Goal: Transaction & Acquisition: Purchase product/service

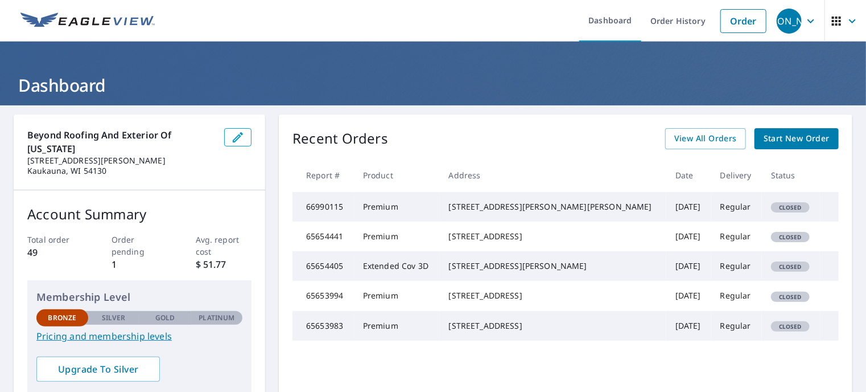
click at [772, 143] on span "Start New Order" at bounding box center [797, 138] width 66 height 14
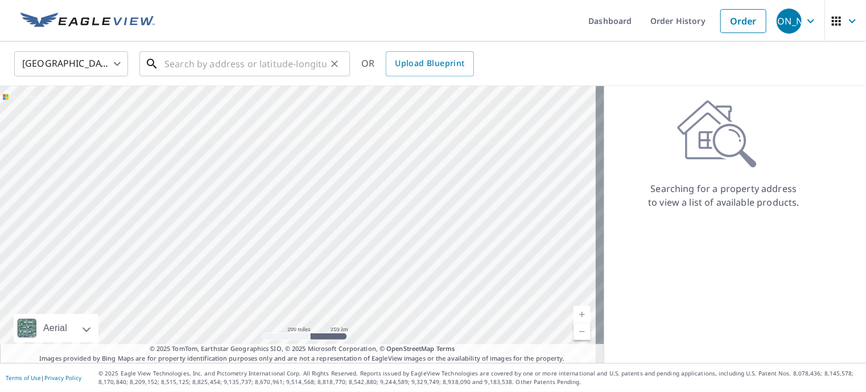
click at [205, 62] on input "text" at bounding box center [245, 64] width 162 height 32
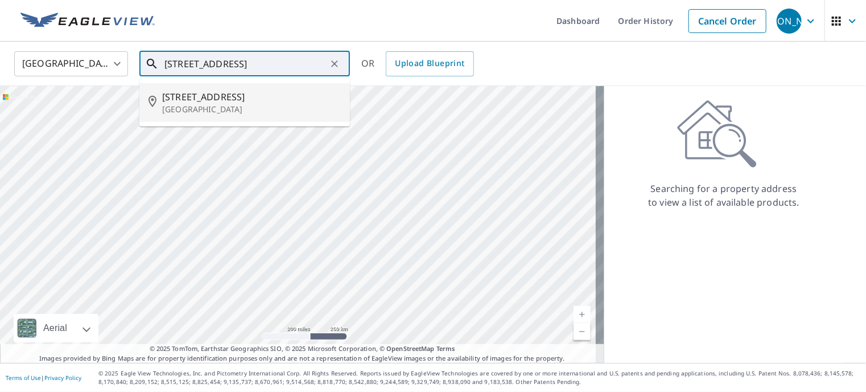
click at [201, 103] on span "[STREET_ADDRESS]" at bounding box center [251, 97] width 179 height 14
type input "[STREET_ADDRESS]"
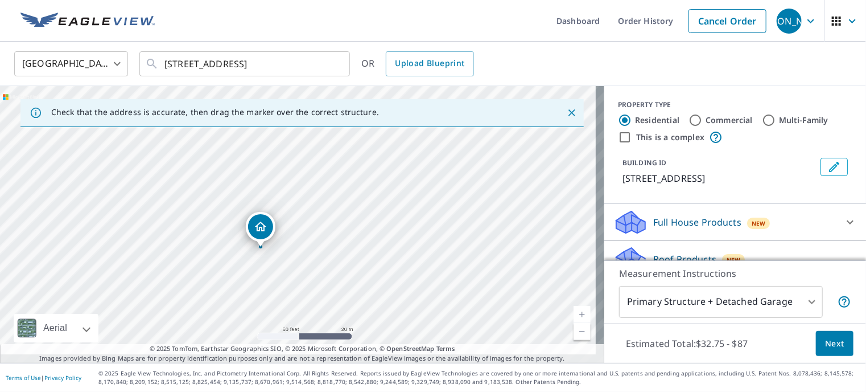
drag, startPoint x: 315, startPoint y: 212, endPoint x: 319, endPoint y: 240, distance: 28.8
click at [319, 242] on div "[STREET_ADDRESS]" at bounding box center [302, 224] width 604 height 277
drag, startPoint x: 291, startPoint y: 222, endPoint x: 283, endPoint y: 202, distance: 21.5
click at [689, 122] on input "Commercial" at bounding box center [696, 120] width 14 height 14
radio input "true"
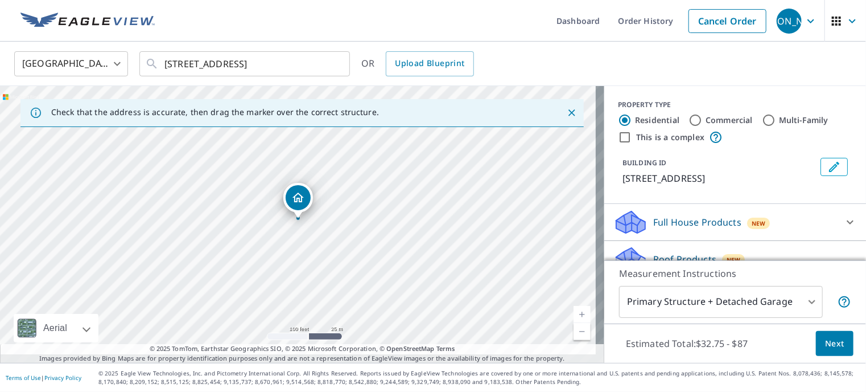
type input "4"
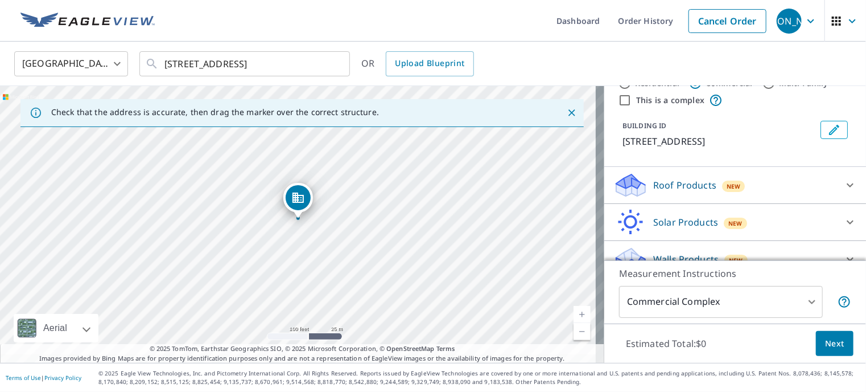
scroll to position [57, 0]
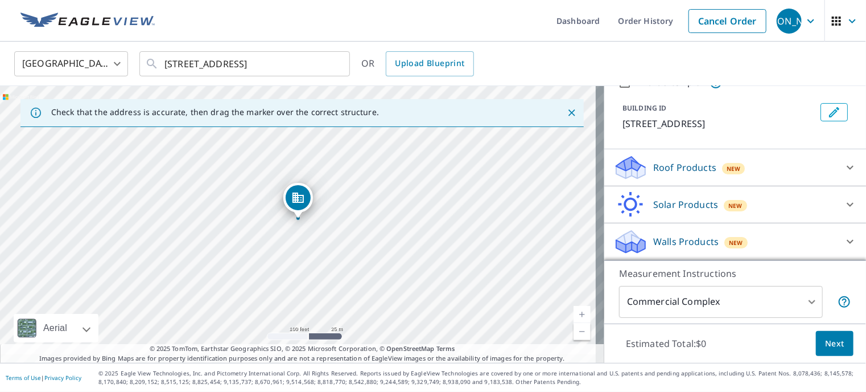
click at [685, 172] on p "Roof Products" at bounding box center [684, 168] width 63 height 14
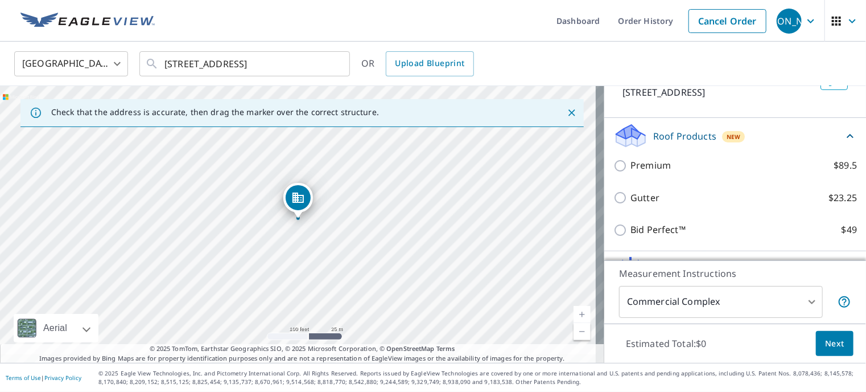
scroll to position [114, 0]
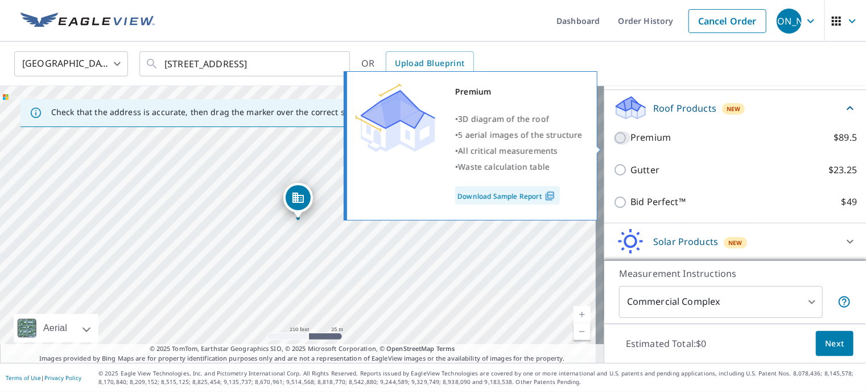
click at [614, 145] on input "Premium $89.5" at bounding box center [622, 138] width 17 height 14
checkbox input "true"
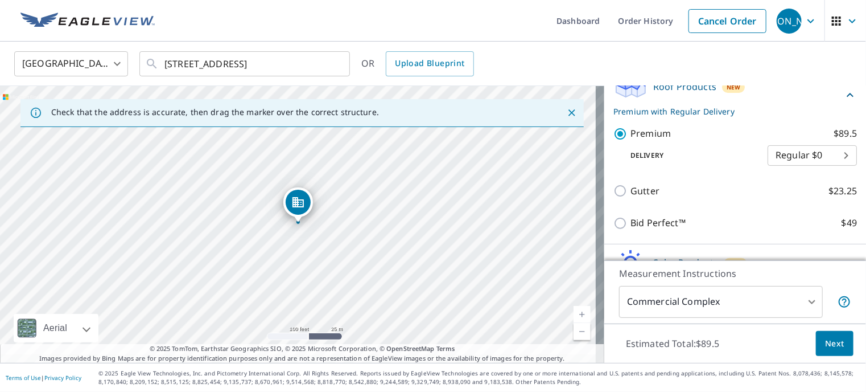
scroll to position [171, 0]
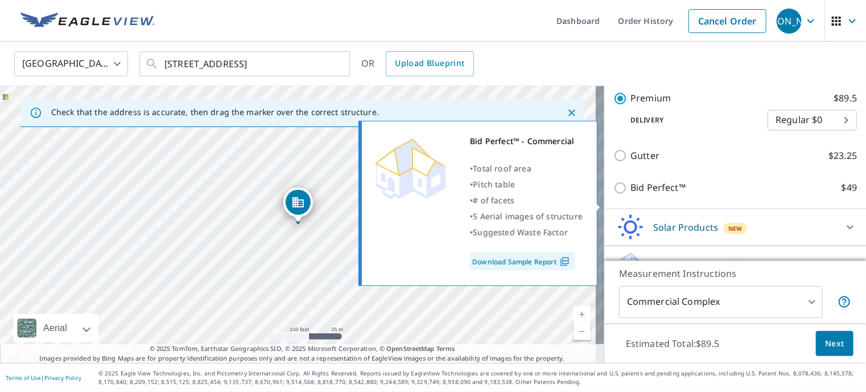
click at [501, 268] on link "Download Sample Report" at bounding box center [522, 261] width 105 height 18
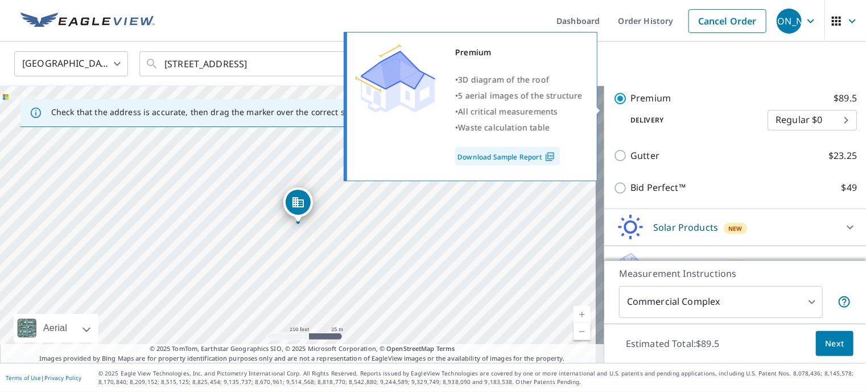
click at [492, 157] on link "Download Sample Report" at bounding box center [507, 156] width 105 height 18
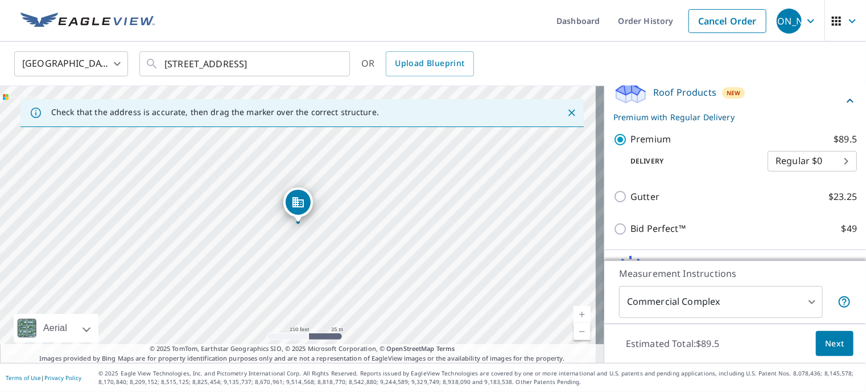
scroll to position [227, 0]
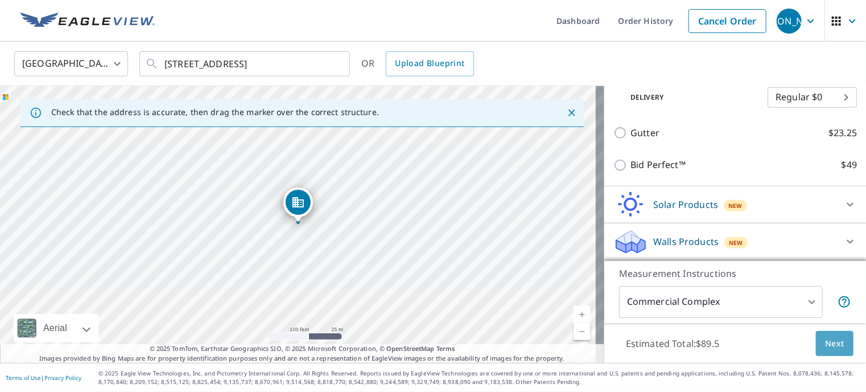
click at [825, 341] on span "Next" at bounding box center [834, 343] width 19 height 14
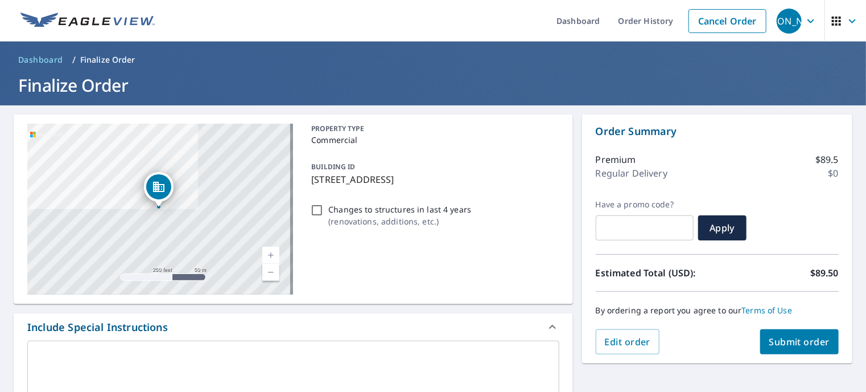
scroll to position [114, 0]
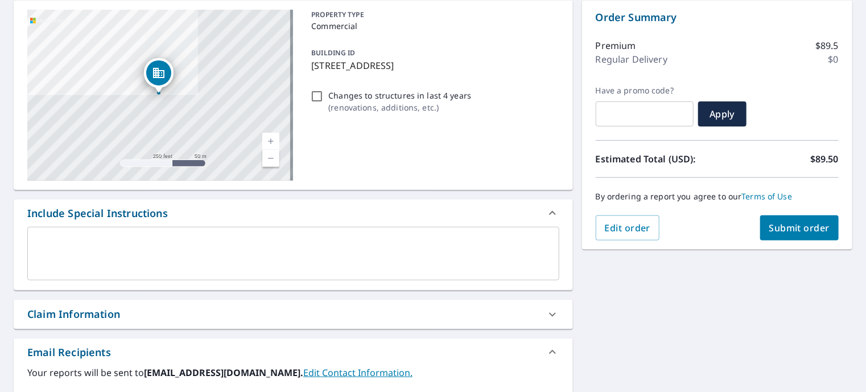
click at [64, 239] on div "x ​" at bounding box center [293, 254] width 532 height 54
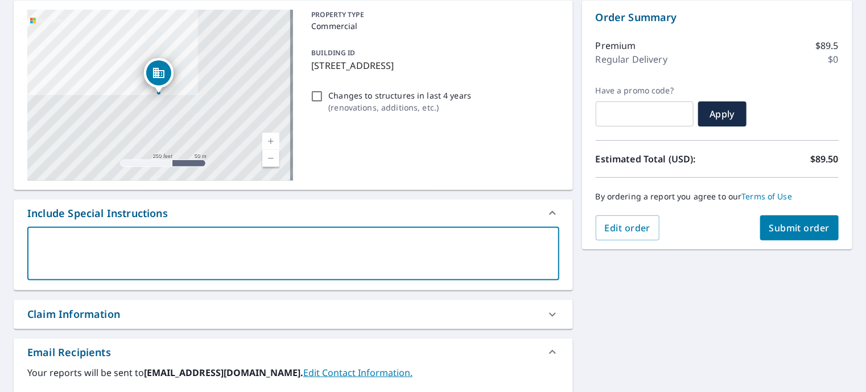
type textarea "N"
type textarea "x"
checkbox input "true"
type textarea "Ne"
type textarea "x"
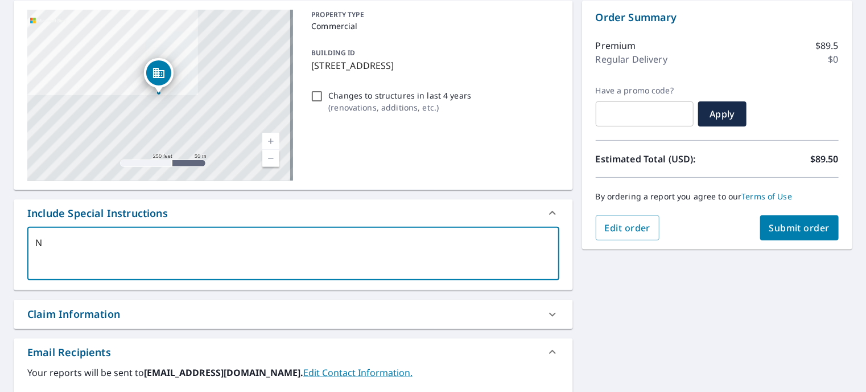
checkbox input "true"
type textarea "Nee"
type textarea "x"
checkbox input "true"
type textarea "Need"
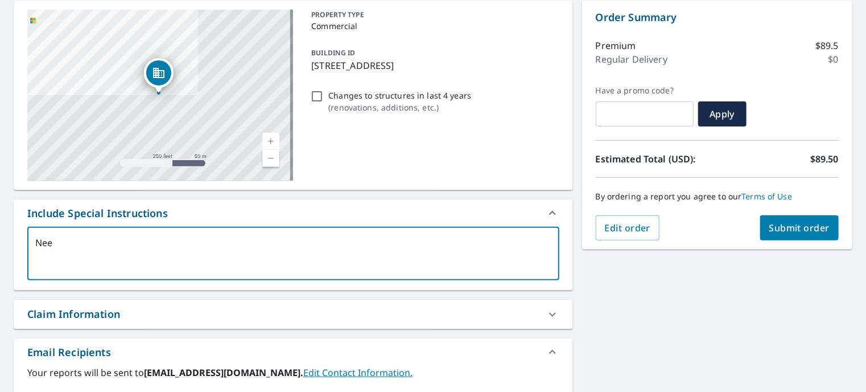
type textarea "x"
checkbox input "true"
type textarea "Need"
type textarea "x"
checkbox input "true"
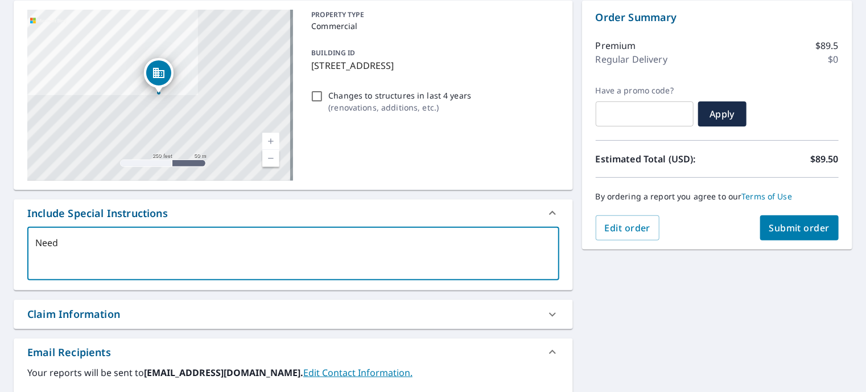
type textarea "Need c"
type textarea "x"
checkbox input "true"
type textarea "Need ca"
type textarea "x"
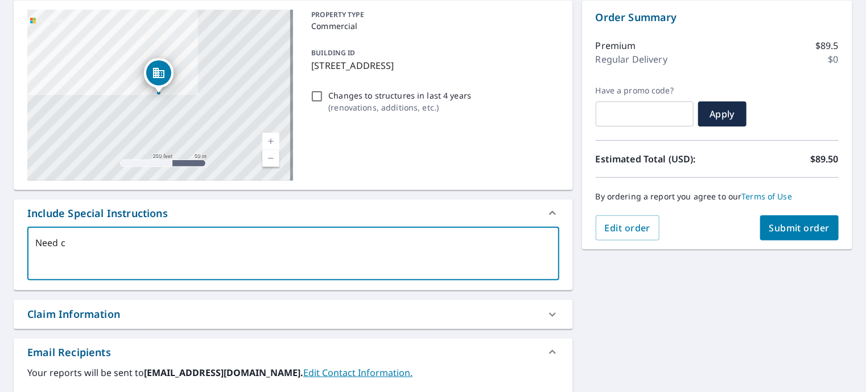
checkbox input "true"
type textarea "Need cal"
type textarea "x"
checkbox input "true"
type textarea "Need calc"
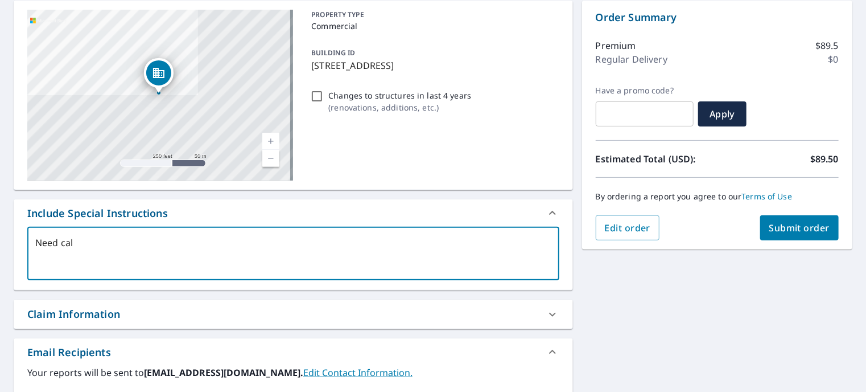
type textarea "x"
checkbox input "true"
type textarea "Need calcu"
type textarea "x"
checkbox input "true"
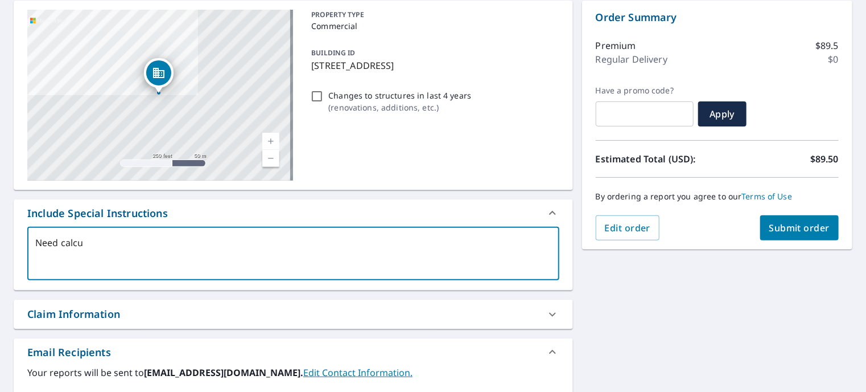
type textarea "Need calcul"
type textarea "x"
checkbox input "true"
type textarea "Need calcula"
type textarea "x"
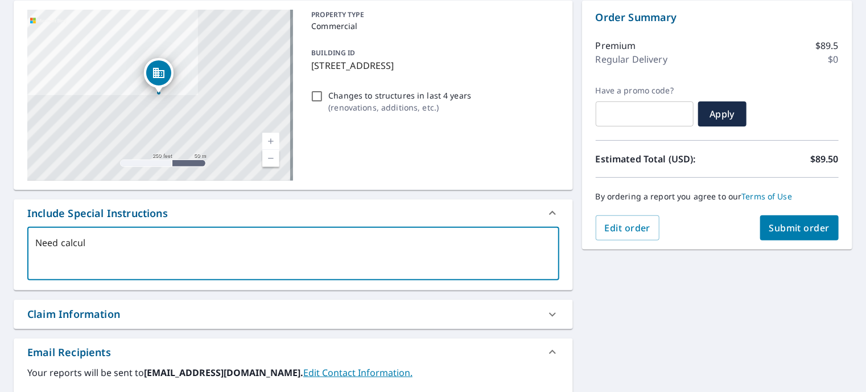
checkbox input "true"
type textarea "Need calculat"
type textarea "x"
checkbox input "true"
type textarea "Need calculati"
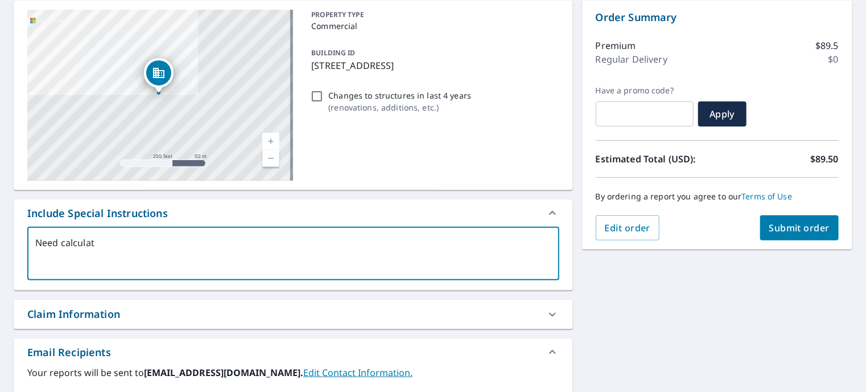
type textarea "x"
checkbox input "true"
type textarea "Need calculatio"
type textarea "x"
checkbox input "true"
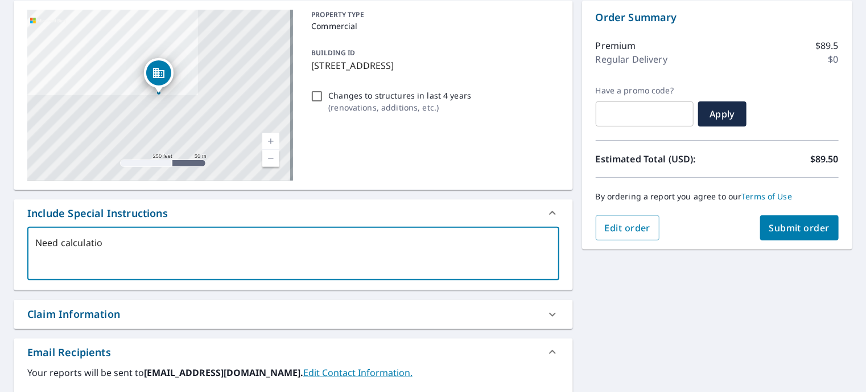
type textarea "Need calculation"
type textarea "x"
checkbox input "true"
type textarea "Need calculations"
type textarea "x"
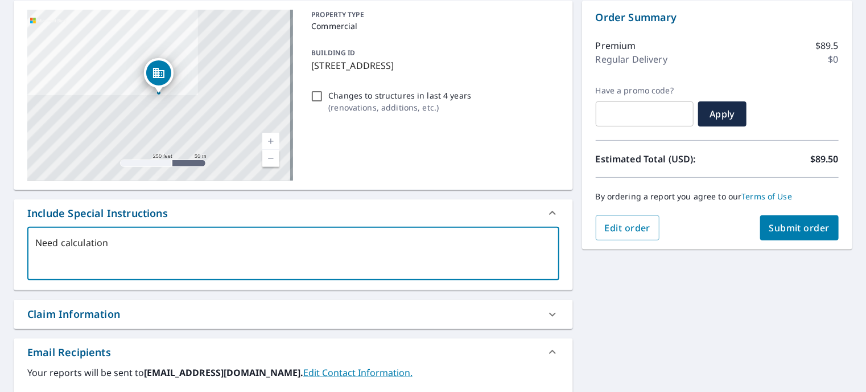
checkbox input "true"
type textarea "Need calculations"
type textarea "x"
checkbox input "true"
type textarea "Need calculations o"
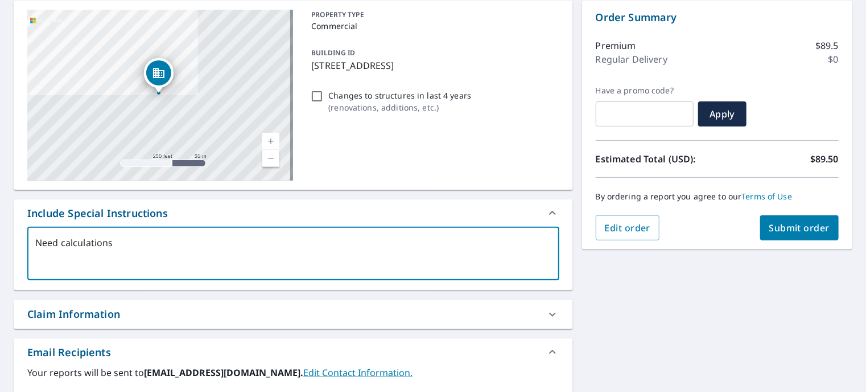
type textarea "x"
checkbox input "true"
type textarea "Need calculations on"
type textarea "x"
checkbox input "true"
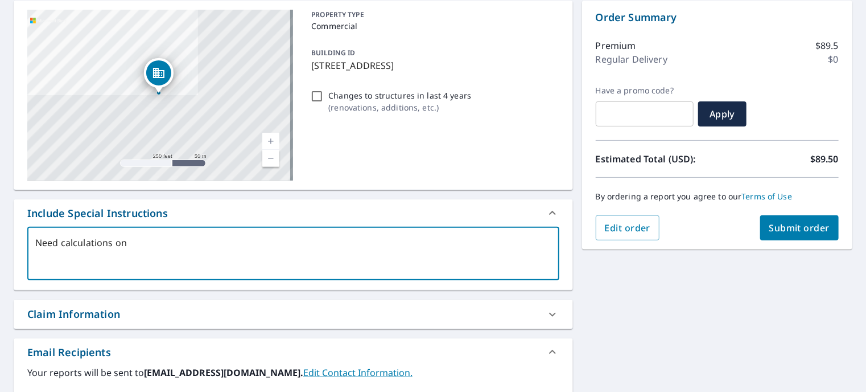
type textarea "Need calculations on"
type textarea "x"
checkbox input "true"
type textarea "Need calculations on b"
type textarea "x"
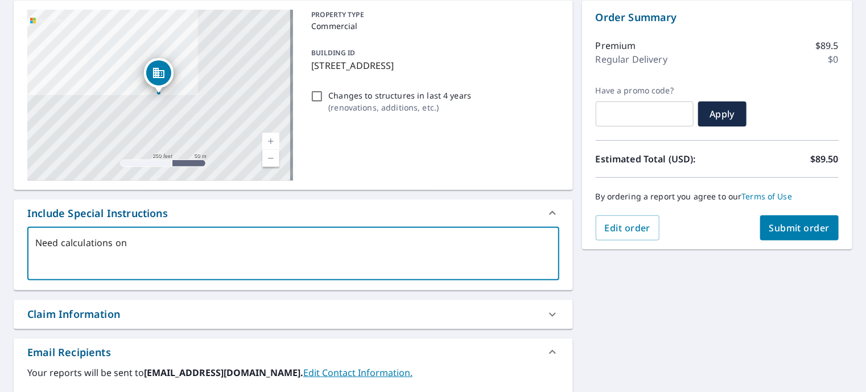
checkbox input "true"
type textarea "Need calculations on bo"
type textarea "x"
checkbox input "true"
type textarea "Need calculations on bot"
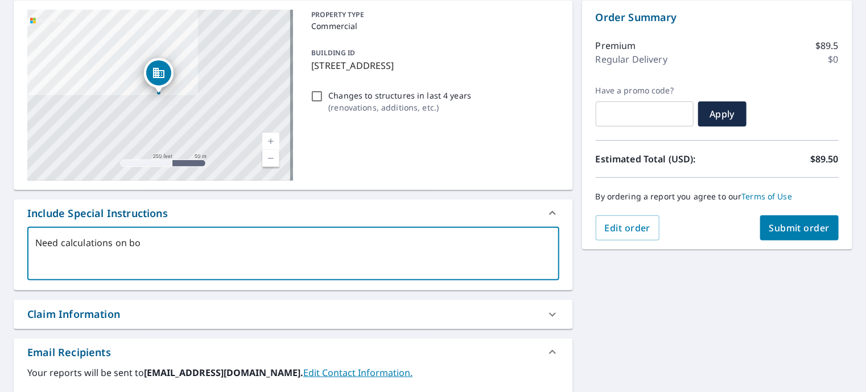
type textarea "x"
checkbox input "true"
type textarea "Need calculations on both"
type textarea "x"
checkbox input "true"
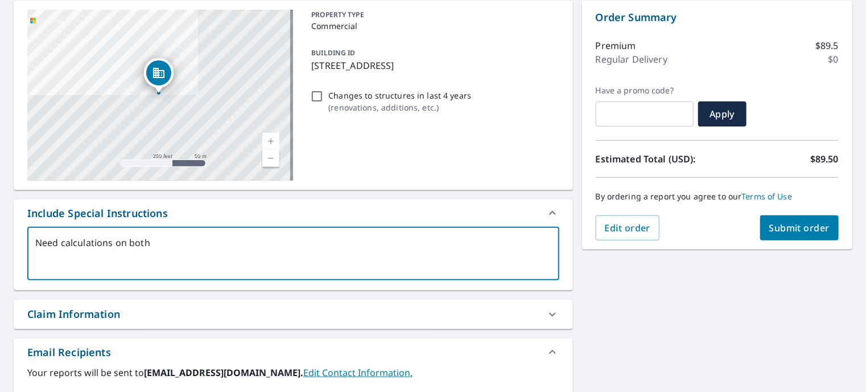
type textarea "Need calculations on both"
type textarea "x"
checkbox input "true"
type textarea "Need calculations on both b"
type textarea "x"
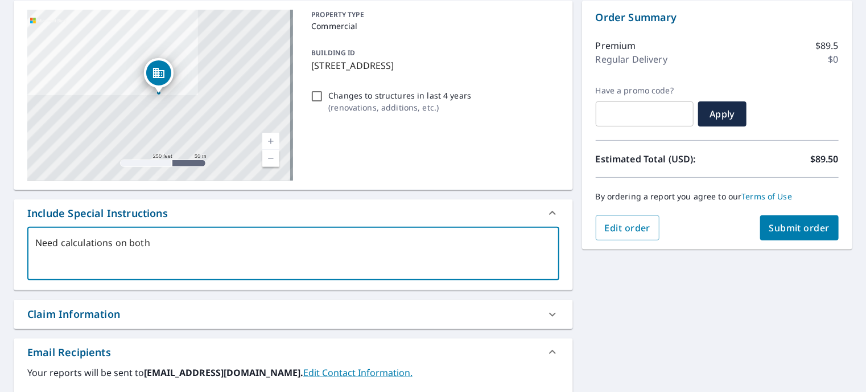
checkbox input "true"
type textarea "Need calculations on both bu"
type textarea "x"
checkbox input "true"
type textarea "Need calculations on both [PERSON_NAME]"
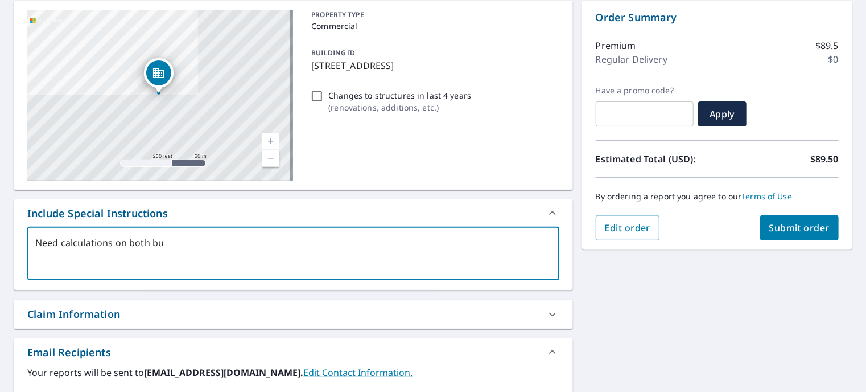
type textarea "x"
checkbox input "true"
type textarea "Need calculations on both buil"
type textarea "x"
checkbox input "true"
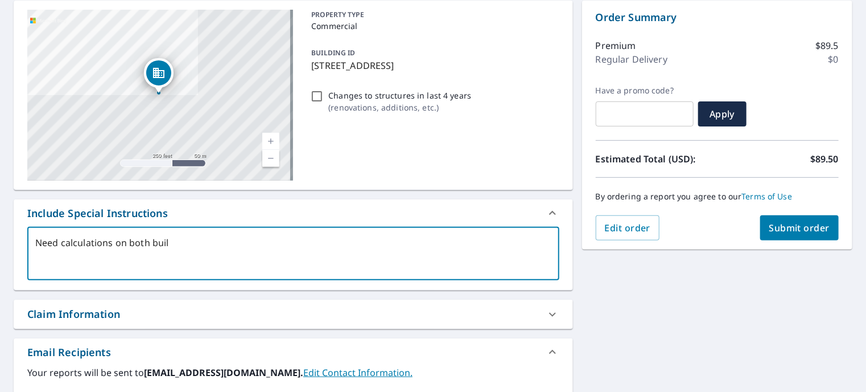
type textarea "Need calculations on both build"
type textarea "x"
checkbox input "true"
type textarea "Need calculations on both buildi"
type textarea "x"
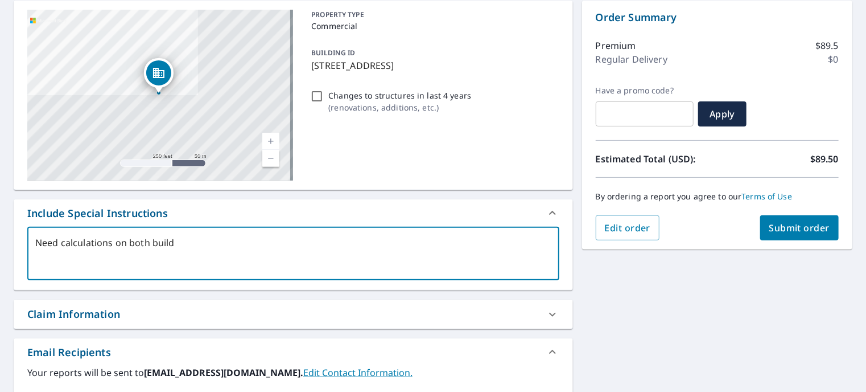
checkbox input "true"
type textarea "Need calculations on both buildin"
type textarea "x"
checkbox input "true"
type textarea "Need calculations on both building"
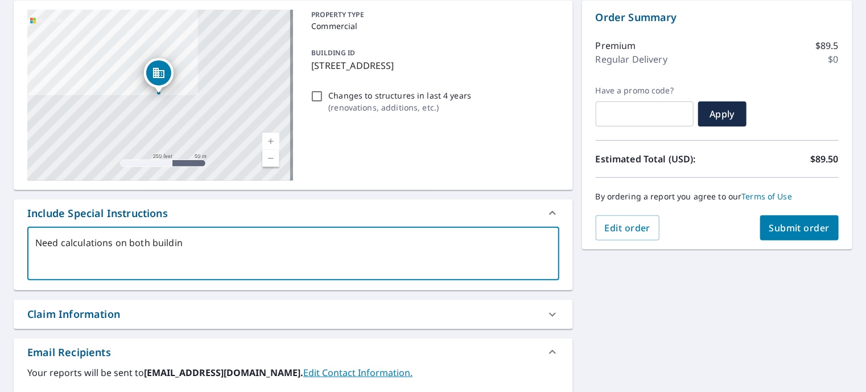
type textarea "x"
checkbox input "true"
type textarea "Need calculations on both buildings"
type textarea "x"
checkbox input "true"
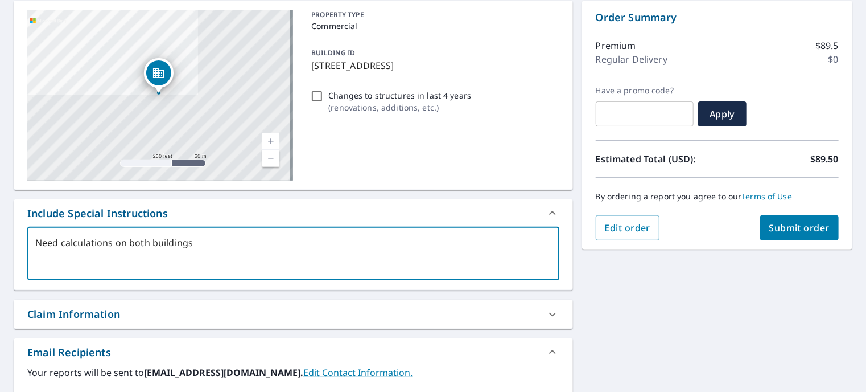
type textarea "Need calculations on both buildings"
type textarea "x"
checkbox input "true"
type textarea "Need calculations on both buildings o"
type textarea "x"
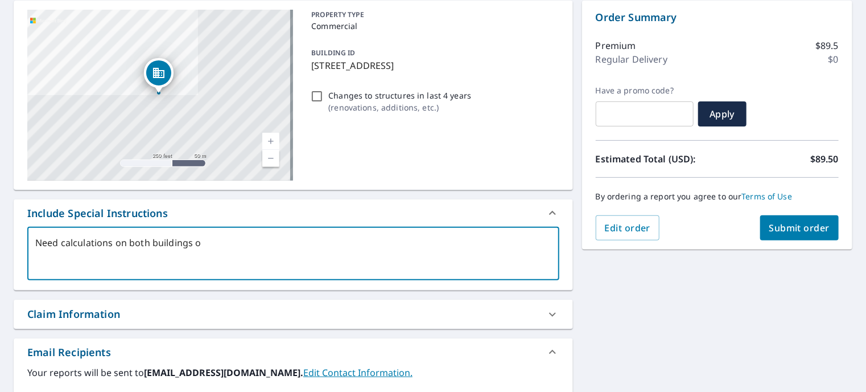
checkbox input "true"
type textarea "Need calculations on both buildings on"
type textarea "x"
checkbox input "true"
type textarea "Need calculations on both buildings on"
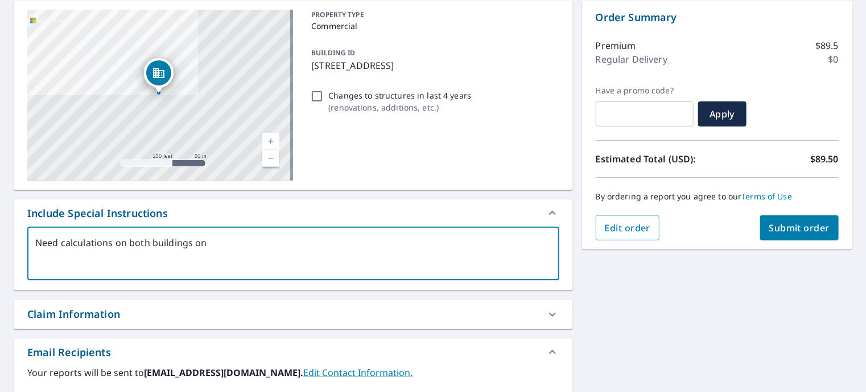
type textarea "x"
checkbox input "true"
type textarea "Need calculations on both buildings on p"
type textarea "x"
checkbox input "true"
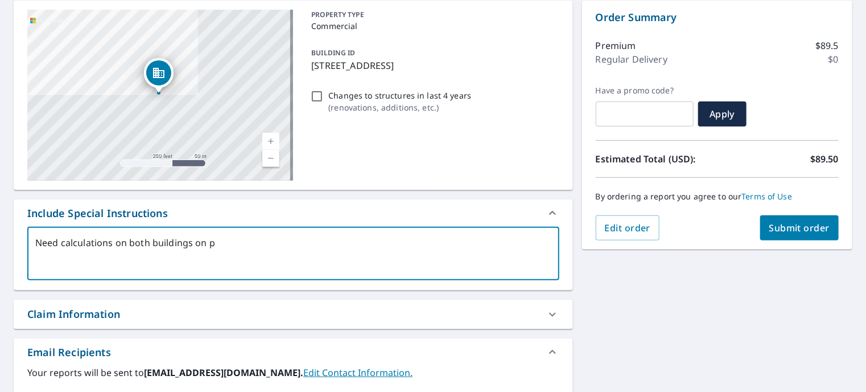
type textarea "Need calculations on both buildings on pr"
type textarea "x"
checkbox input "true"
type textarea "Need calculations on both buildings on pro"
type textarea "x"
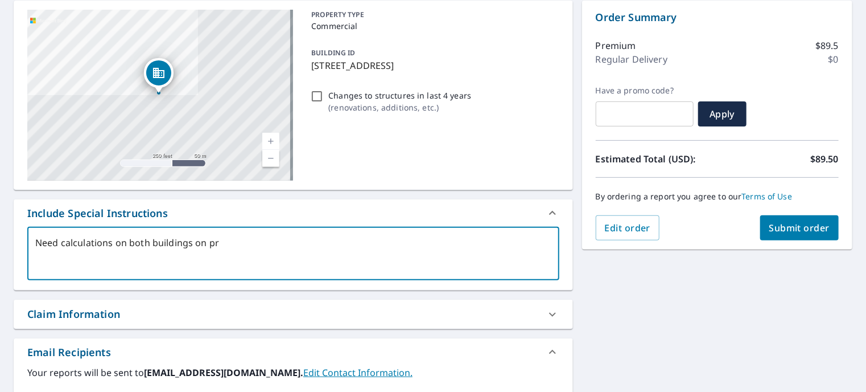
checkbox input "true"
type textarea "Need calculations on both buildings on prop"
type textarea "x"
checkbox input "true"
type textarea "Need calculations on both buildings on prope"
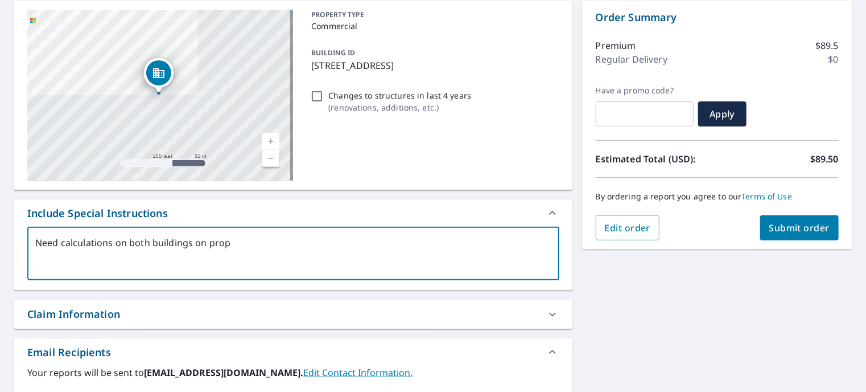
type textarea "x"
checkbox input "true"
type textarea "Need calculations on both buildings on proper"
type textarea "x"
checkbox input "true"
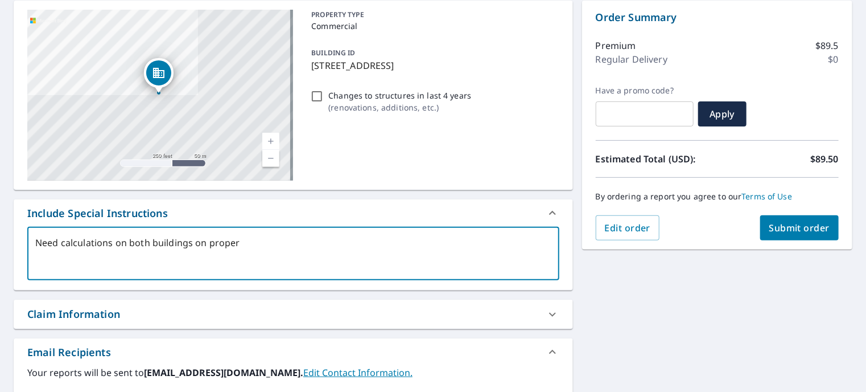
type textarea "Need calculations on both buildings on propert"
type textarea "x"
checkbox input "true"
type textarea "Need calculations on both buildings on property"
type textarea "x"
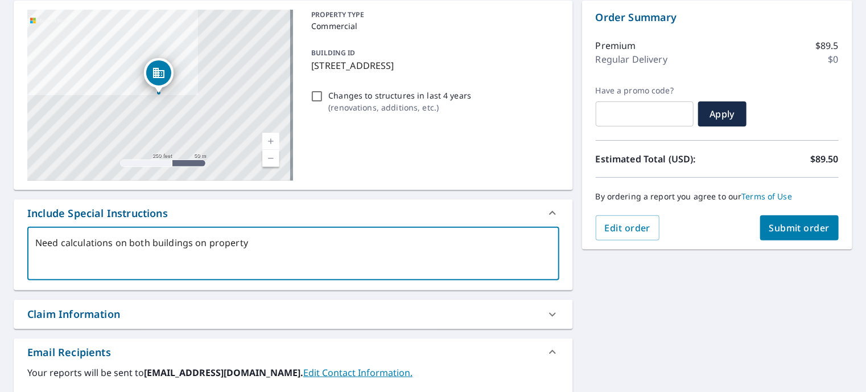
checkbox input "true"
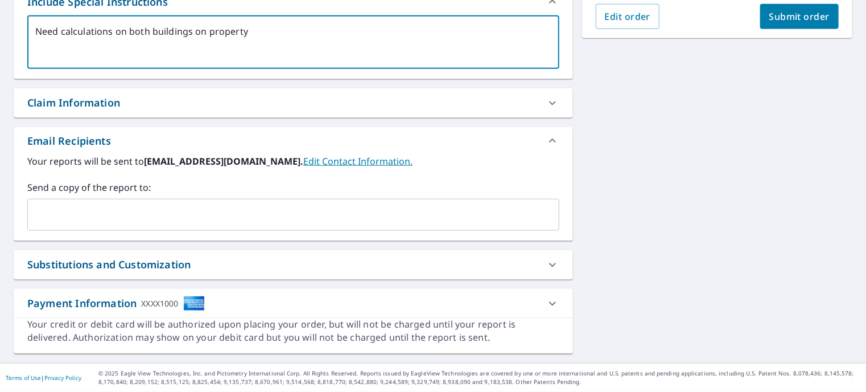
scroll to position [256, 0]
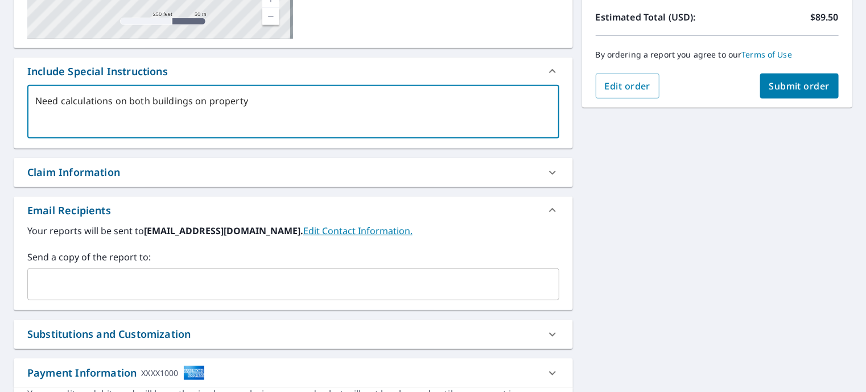
type textarea "Need calculations on both buildings on property"
click at [783, 81] on span "Submit order" at bounding box center [799, 86] width 61 height 13
type textarea "x"
checkbox input "true"
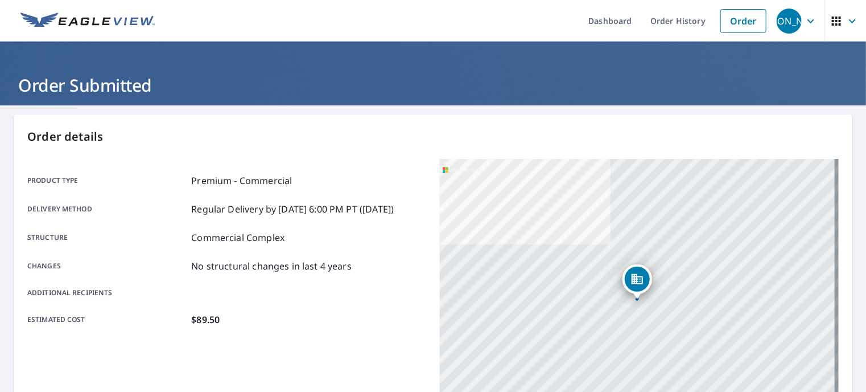
click at [808, 20] on icon "button" at bounding box center [811, 21] width 7 height 4
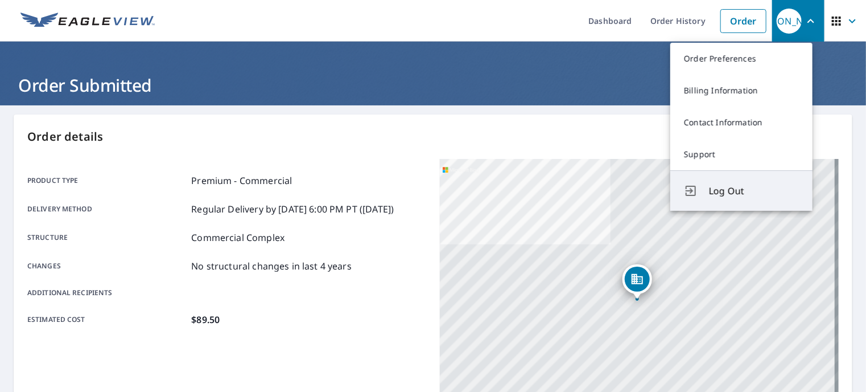
click at [730, 197] on span "Log Out" at bounding box center [754, 191] width 90 height 14
